Goal: Transaction & Acquisition: Purchase product/service

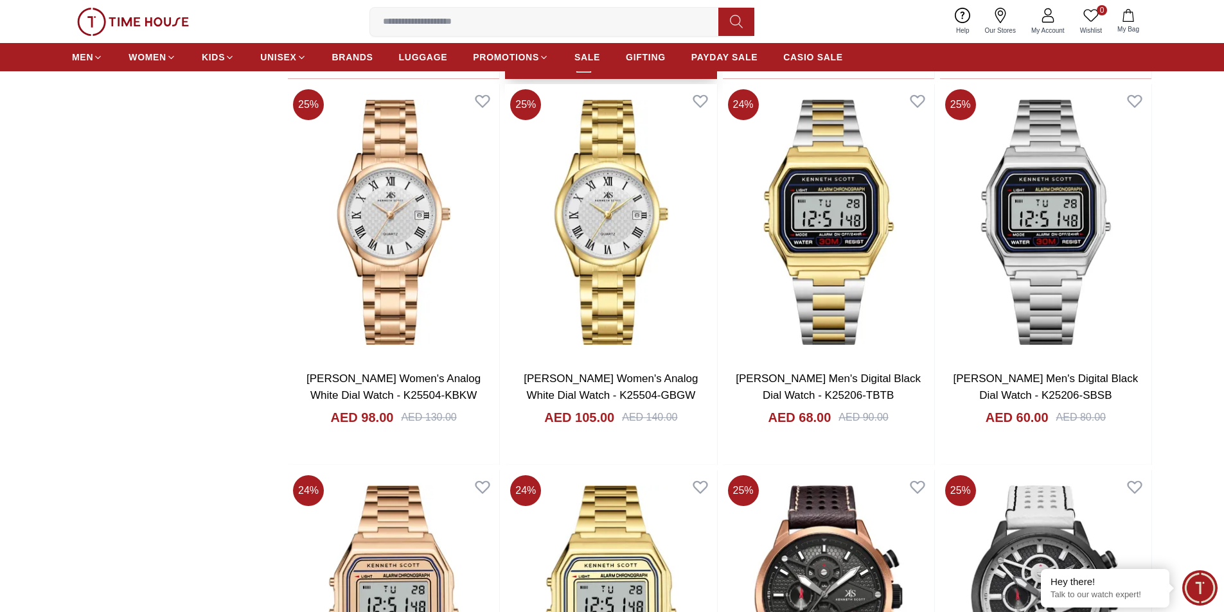
scroll to position [1799, 0]
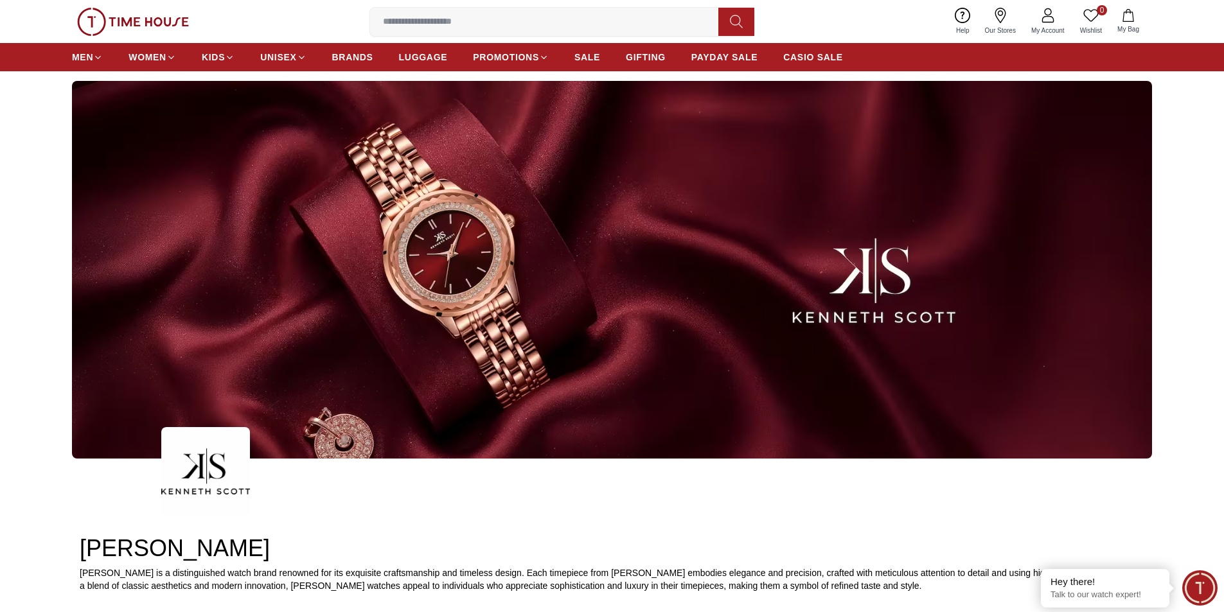
scroll to position [64, 0]
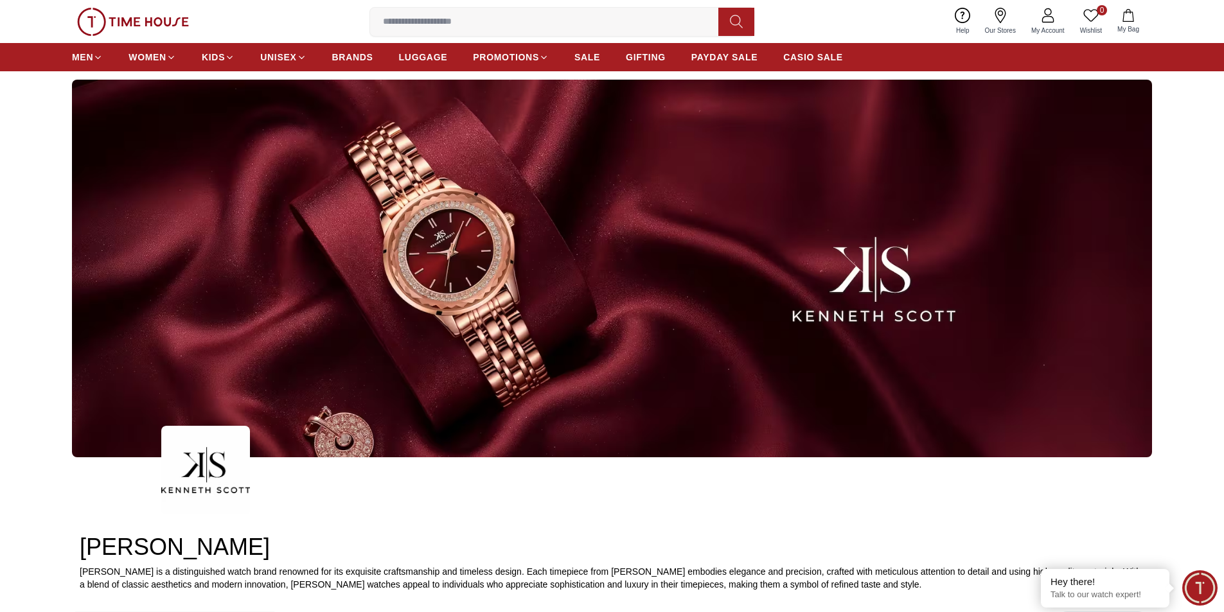
click at [467, 290] on img at bounding box center [612, 269] width 1080 height 378
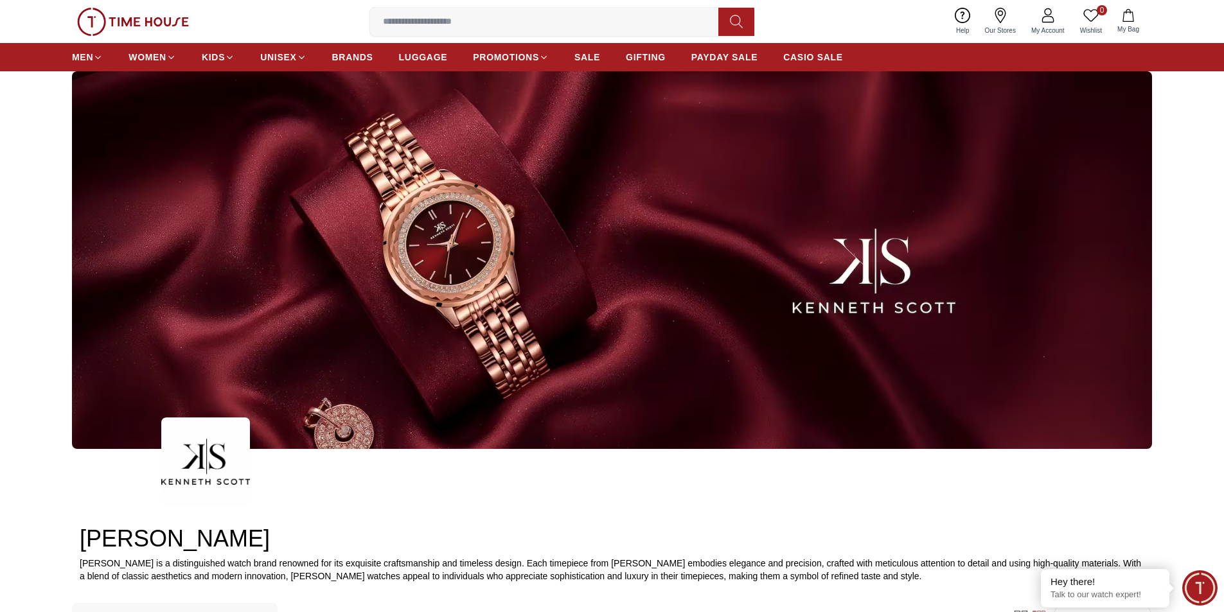
scroll to position [0, 0]
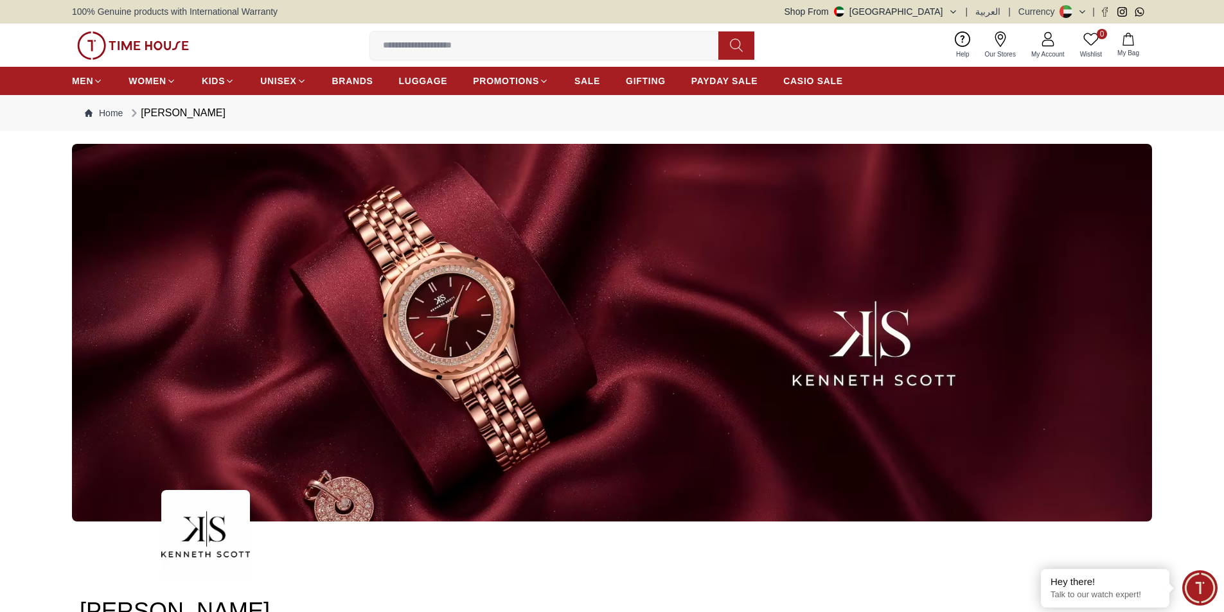
click at [467, 299] on img at bounding box center [612, 333] width 1080 height 378
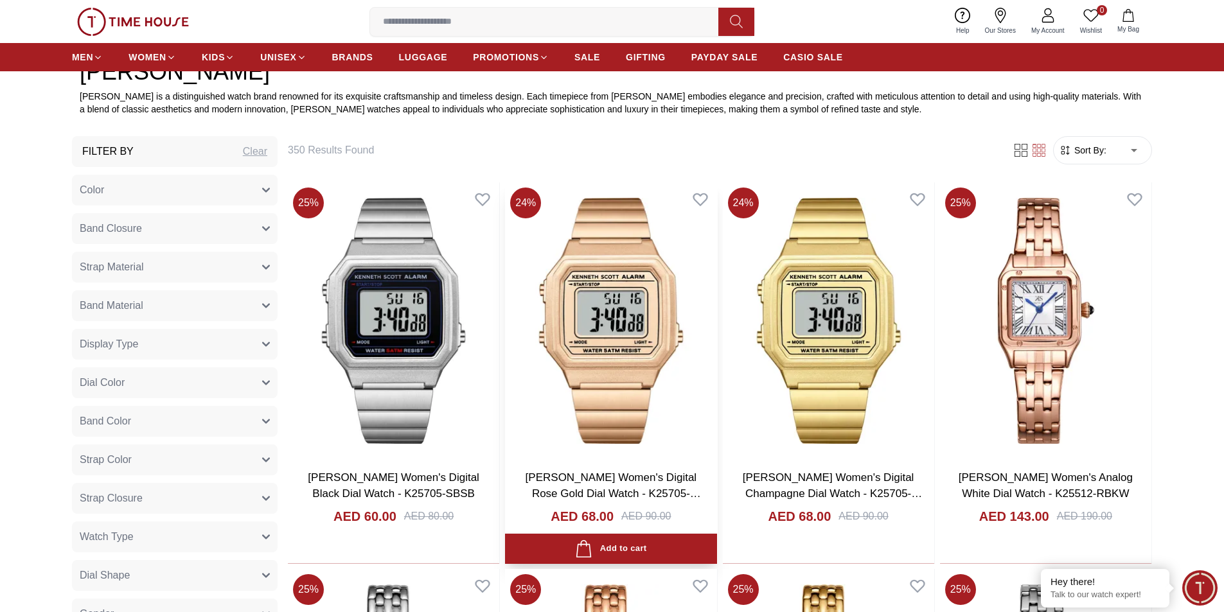
scroll to position [771, 0]
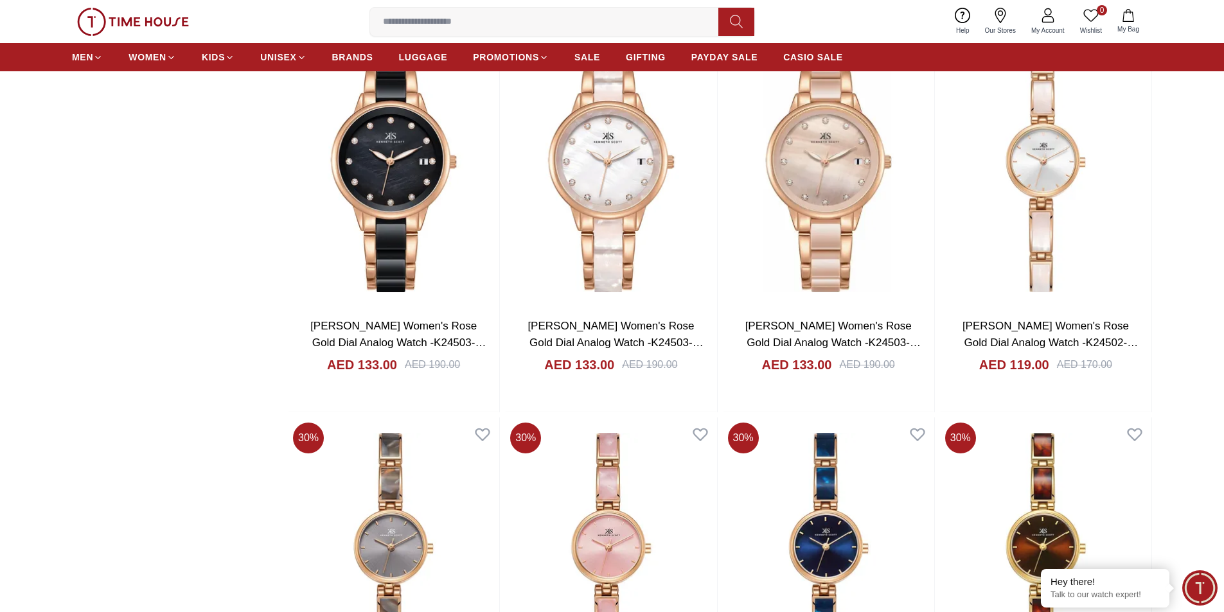
scroll to position [6684, 0]
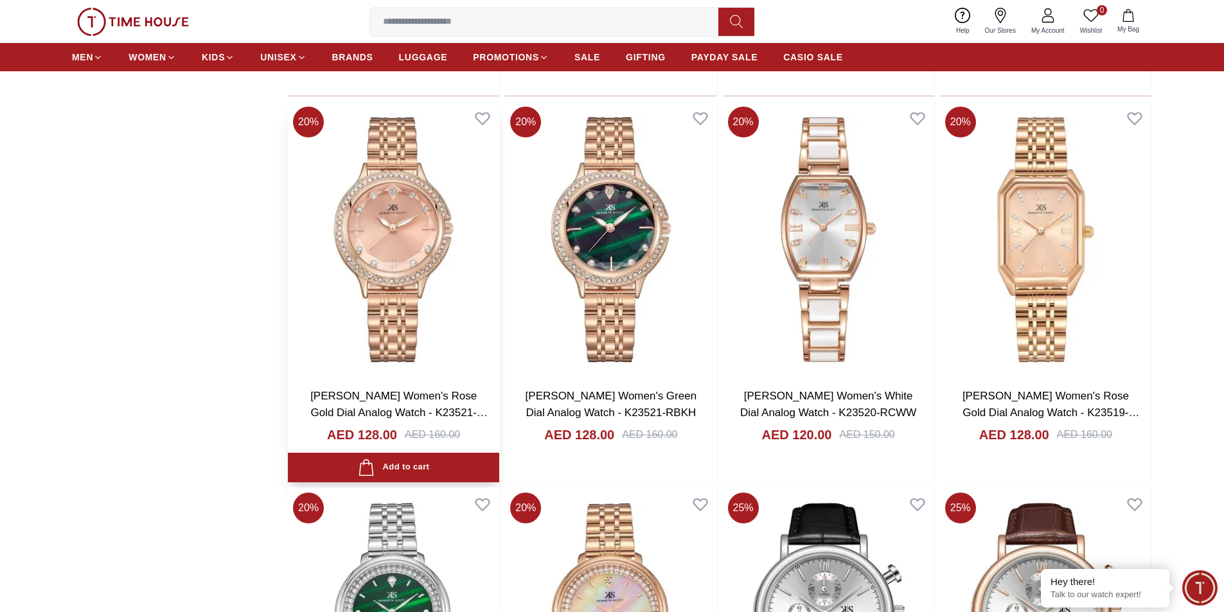
scroll to position [12981, 0]
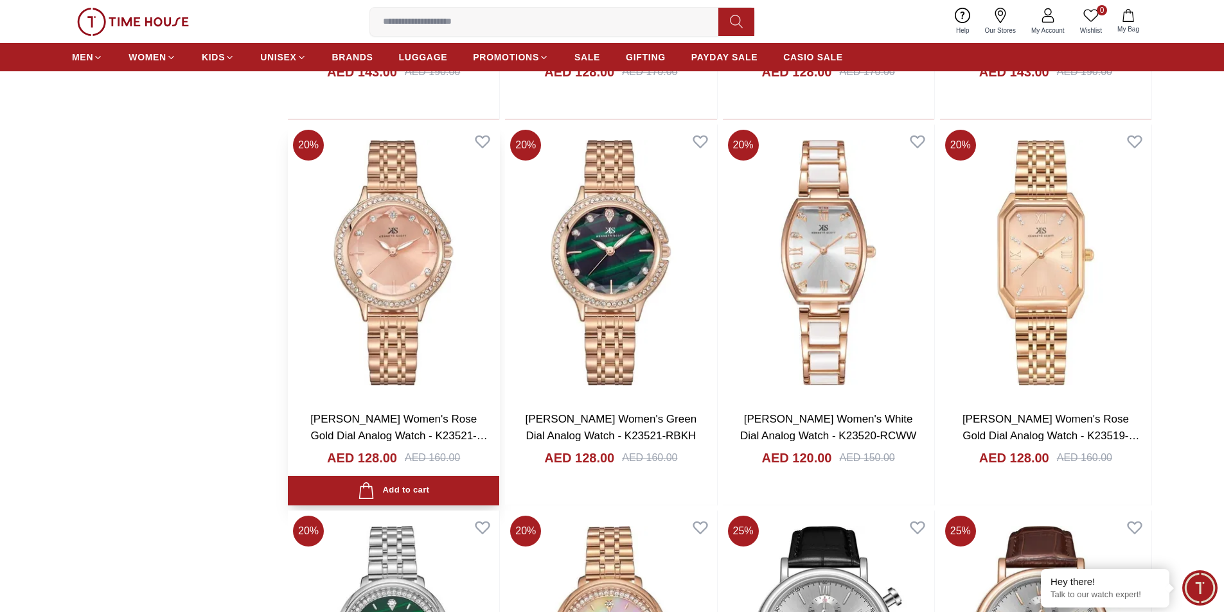
click at [441, 300] on img at bounding box center [393, 263] width 211 height 276
